Goal: Information Seeking & Learning: Learn about a topic

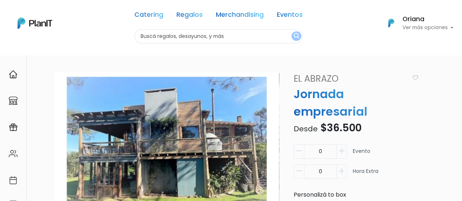
click at [35, 19] on img at bounding box center [35, 23] width 35 height 11
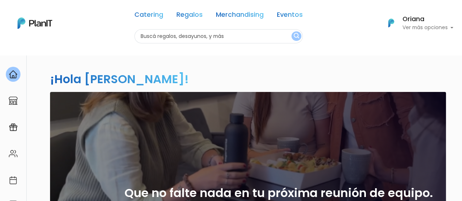
click at [290, 14] on link "Eventos" at bounding box center [290, 16] width 26 height 9
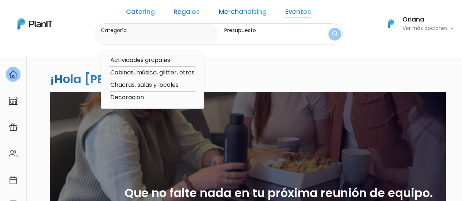
click at [166, 60] on option "Actividades grupales" at bounding box center [153, 60] width 86 height 9
type input "Actividades grupales"
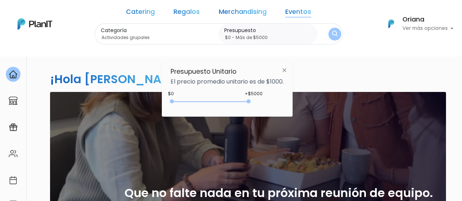
drag, startPoint x: 210, startPoint y: 100, endPoint x: 275, endPoint y: 86, distance: 66.5
click at [264, 98] on div "+$5000 $0 0 : 5000 0 5000 0,5000" at bounding box center [227, 103] width 113 height 15
type input "$0 - Más de $5000"
click at [309, 37] on div "Categoría Actividades grupales Actividades grupales Cabinas, música, glitter, o…" at bounding box center [219, 34] width 248 height 22
click at [332, 37] on img "submit" at bounding box center [334, 34] width 5 height 7
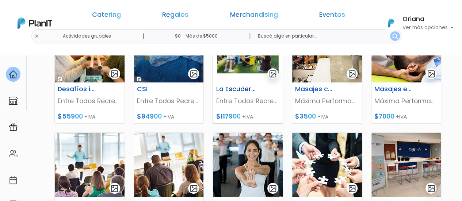
scroll to position [73, 0]
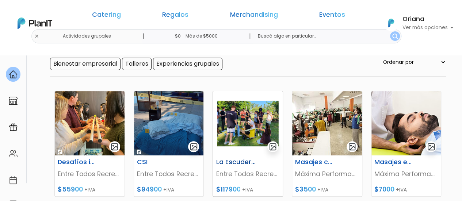
click at [238, 121] on img at bounding box center [248, 123] width 70 height 64
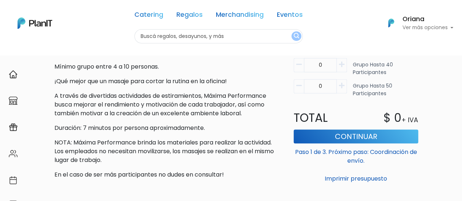
scroll to position [219, 0]
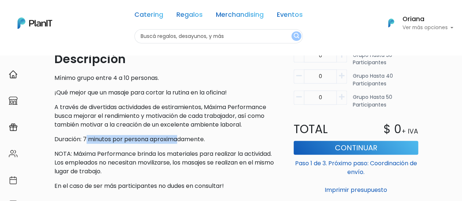
drag, startPoint x: 86, startPoint y: 138, endPoint x: 177, endPoint y: 137, distance: 90.6
click at [177, 137] on p "Duración: 7 minutos por persona aproximadamente." at bounding box center [166, 139] width 225 height 9
click at [188, 134] on div "Descripción Mínimo grupo entre 4 a 10 personas. ¡Qué mejor que un masaje para c…" at bounding box center [166, 120] width 225 height 140
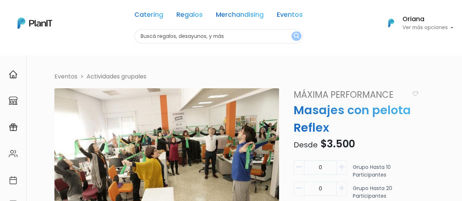
scroll to position [73, 0]
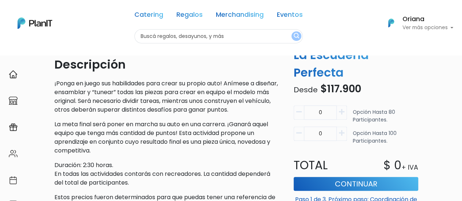
scroll to position [211, 0]
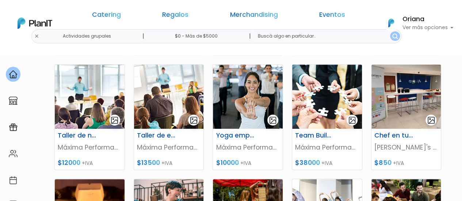
scroll to position [219, 0]
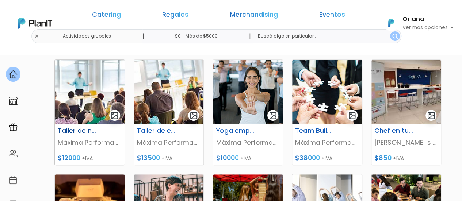
drag, startPoint x: 80, startPoint y: 95, endPoint x: 80, endPoint y: 99, distance: 4.1
click at [171, 106] on img at bounding box center [169, 92] width 70 height 64
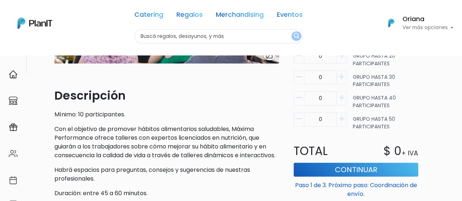
scroll to position [219, 0]
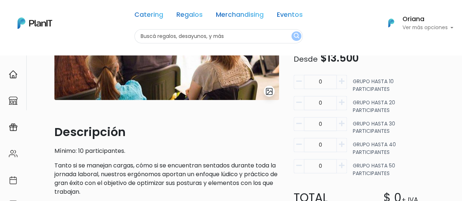
scroll to position [110, 0]
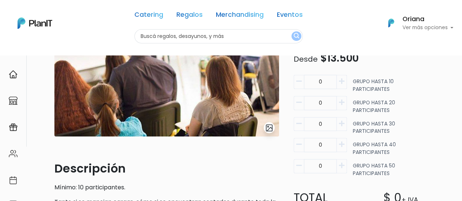
click at [340, 104] on icon "button" at bounding box center [341, 102] width 5 height 7
type input "1"
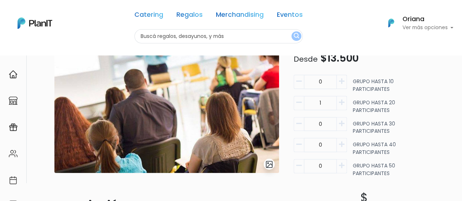
scroll to position [0, 0]
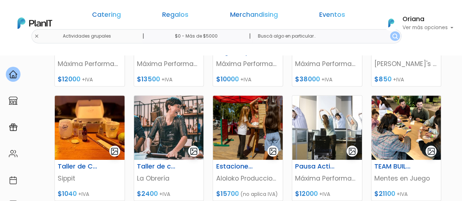
scroll to position [329, 0]
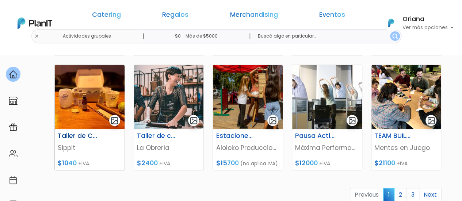
click at [68, 136] on h6 "Taller de Coctelería" at bounding box center [77, 136] width 48 height 8
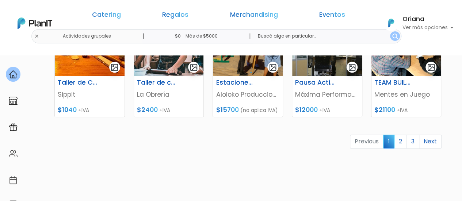
scroll to position [437, 0]
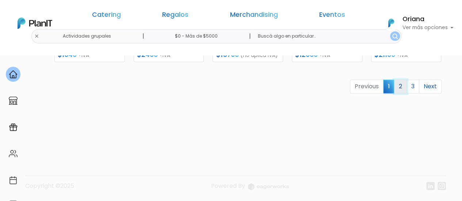
click at [397, 85] on link "2" at bounding box center [400, 87] width 13 height 14
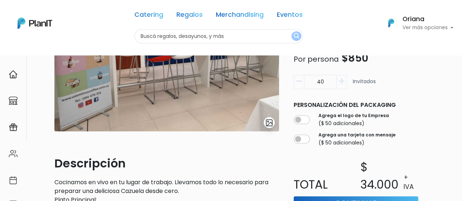
scroll to position [37, 0]
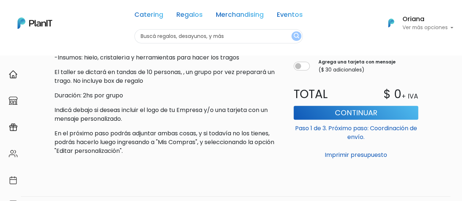
scroll to position [256, 0]
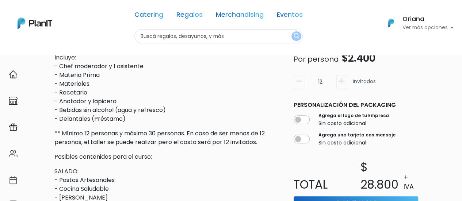
scroll to position [292, 0]
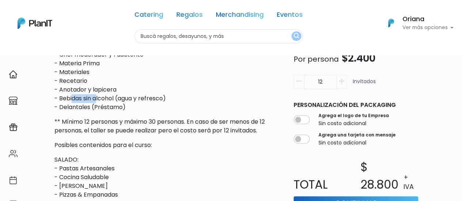
drag, startPoint x: 72, startPoint y: 101, endPoint x: 99, endPoint y: 99, distance: 27.1
click at [99, 100] on p "Incluye: - Chef moderador y 1 asistente - Materia Prima - Materiales - Recetari…" at bounding box center [166, 77] width 225 height 70
click at [137, 111] on p "Incluye: - Chef moderador y 1 asistente - Materia Prima - Materiales - Recetari…" at bounding box center [166, 77] width 225 height 70
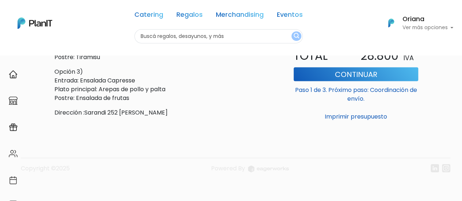
scroll to position [619, 0]
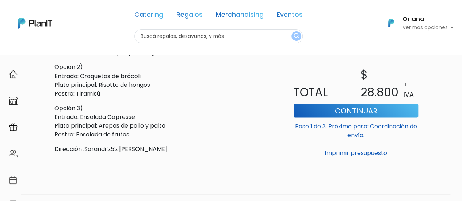
drag, startPoint x: 83, startPoint y: 148, endPoint x: 189, endPoint y: 148, distance: 105.6
click at [189, 148] on p "Dirección :Sarandi 252 esq Pérez Castellano" at bounding box center [166, 149] width 225 height 9
click at [91, 77] on p "Opción 2) Entrada: Croquetas de brócoli Plato principal: Risotto de hongos Post…" at bounding box center [166, 80] width 225 height 35
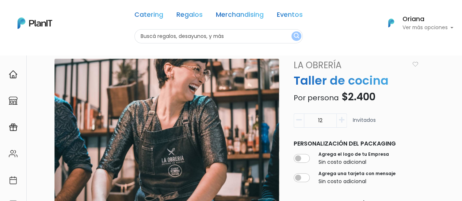
scroll to position [73, 0]
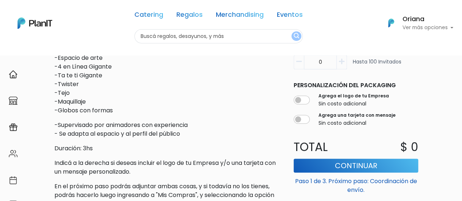
scroll to position [292, 0]
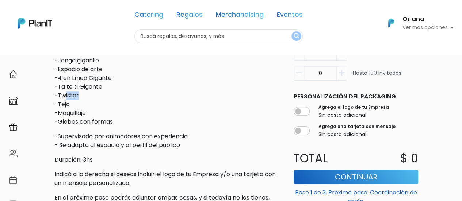
drag, startPoint x: 65, startPoint y: 95, endPoint x: 116, endPoint y: 95, distance: 50.8
click at [116, 95] on p "-Fútbol tenis o Voley -Dominó Gigante -Jenga gigante -Espacio de arte -4 en Lín…" at bounding box center [166, 83] width 225 height 88
click at [134, 96] on p "-Fútbol tenis o Voley -Dominó Gigante -Jenga gigante -Espacio de arte -4 en Lín…" at bounding box center [166, 83] width 225 height 88
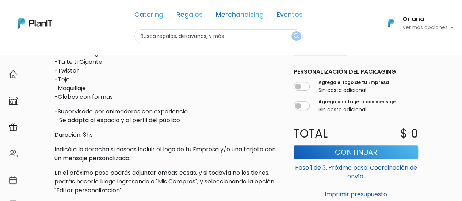
scroll to position [329, 0]
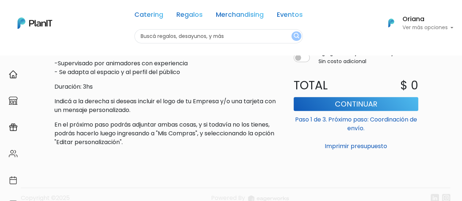
click at [137, 96] on div "Descripción Instalamos diferentes propuestas lúdicas de juego libre, tanto para…" at bounding box center [166, 25] width 225 height 243
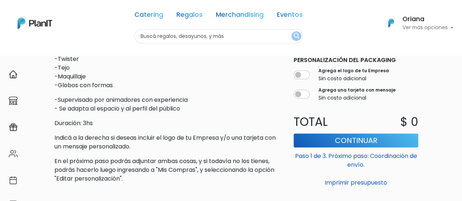
click at [179, 179] on p "En el próximo paso podrás adjuntar ambas cosas, y si todavía no los tienes, pod…" at bounding box center [166, 170] width 225 height 26
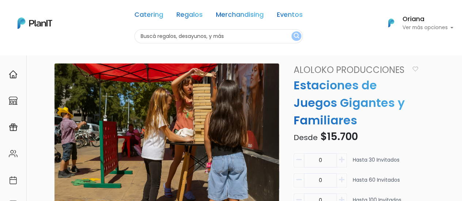
scroll to position [37, 0]
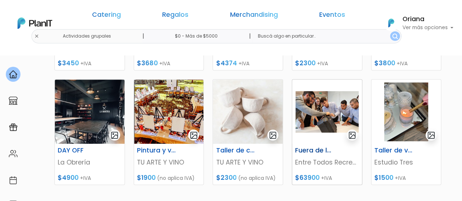
scroll to position [329, 0]
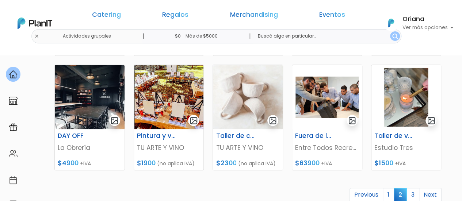
drag, startPoint x: 310, startPoint y: 135, endPoint x: 305, endPoint y: 179, distance: 43.7
click at [305, 179] on div "TEAM BUILDING Mentes en Juego $18200 +IVA PROGRAMA OWO Mentes en Juego $65100 +…" at bounding box center [248, 37] width 396 height 423
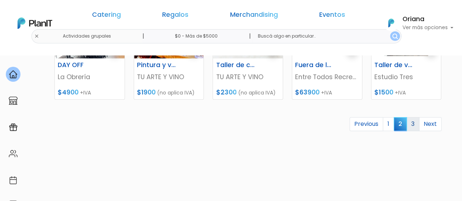
scroll to position [402, 0]
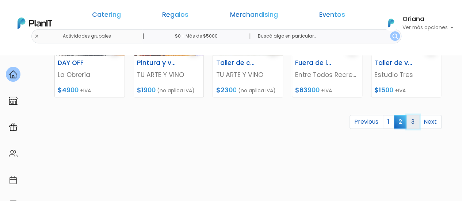
click at [412, 122] on link "3" at bounding box center [413, 122] width 13 height 14
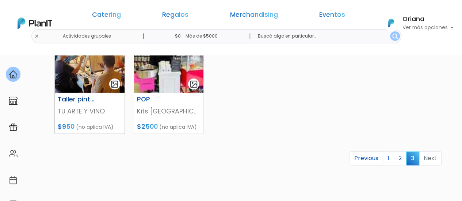
scroll to position [329, 0]
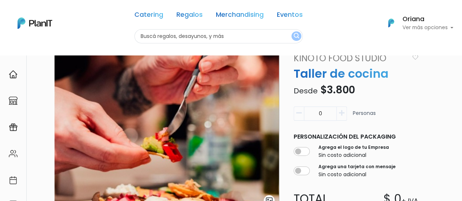
scroll to position [73, 0]
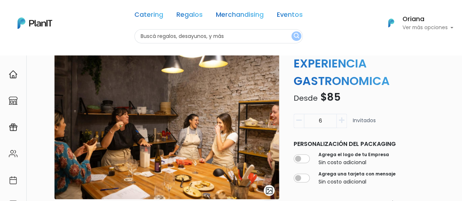
scroll to position [73, 0]
